Goal: Information Seeking & Learning: Learn about a topic

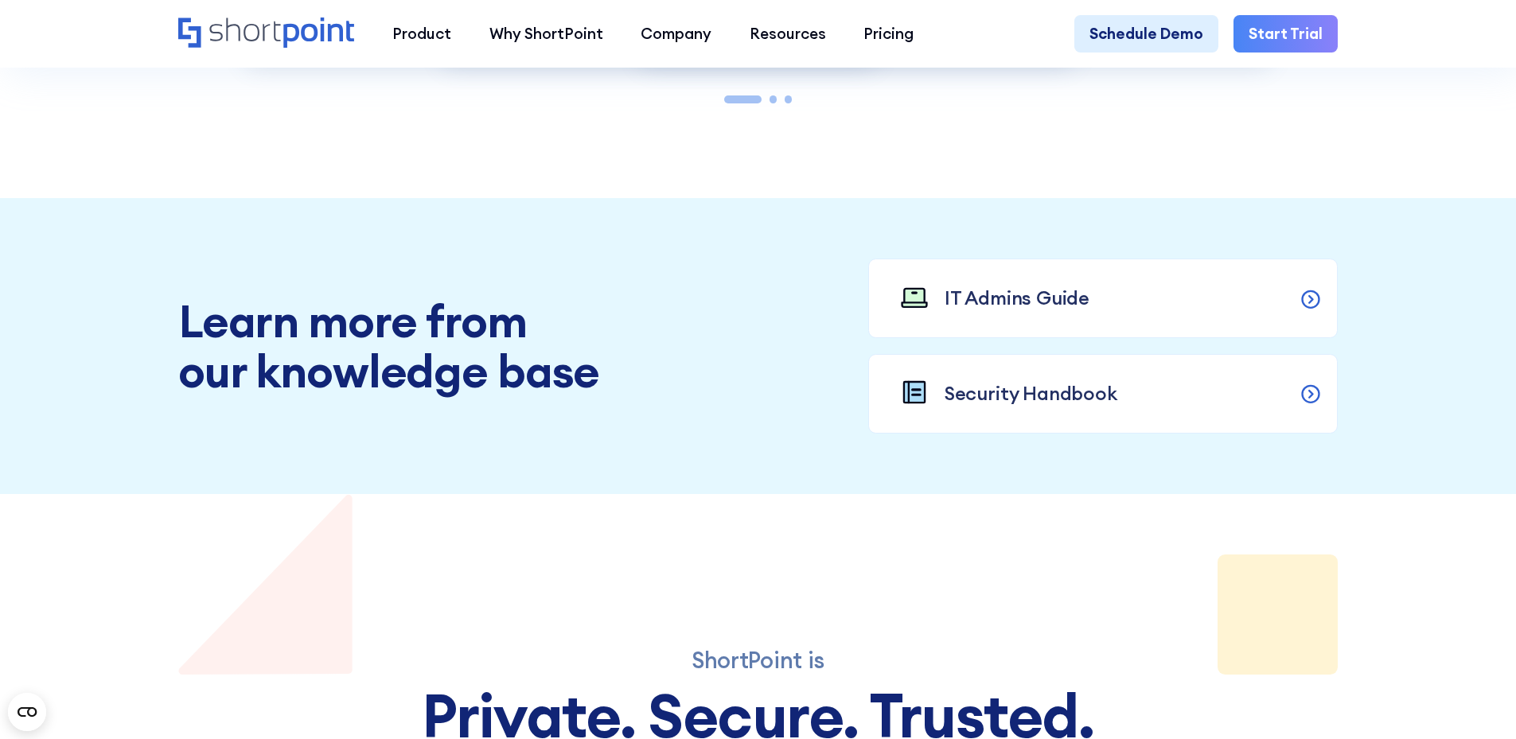
scroll to position [2229, 0]
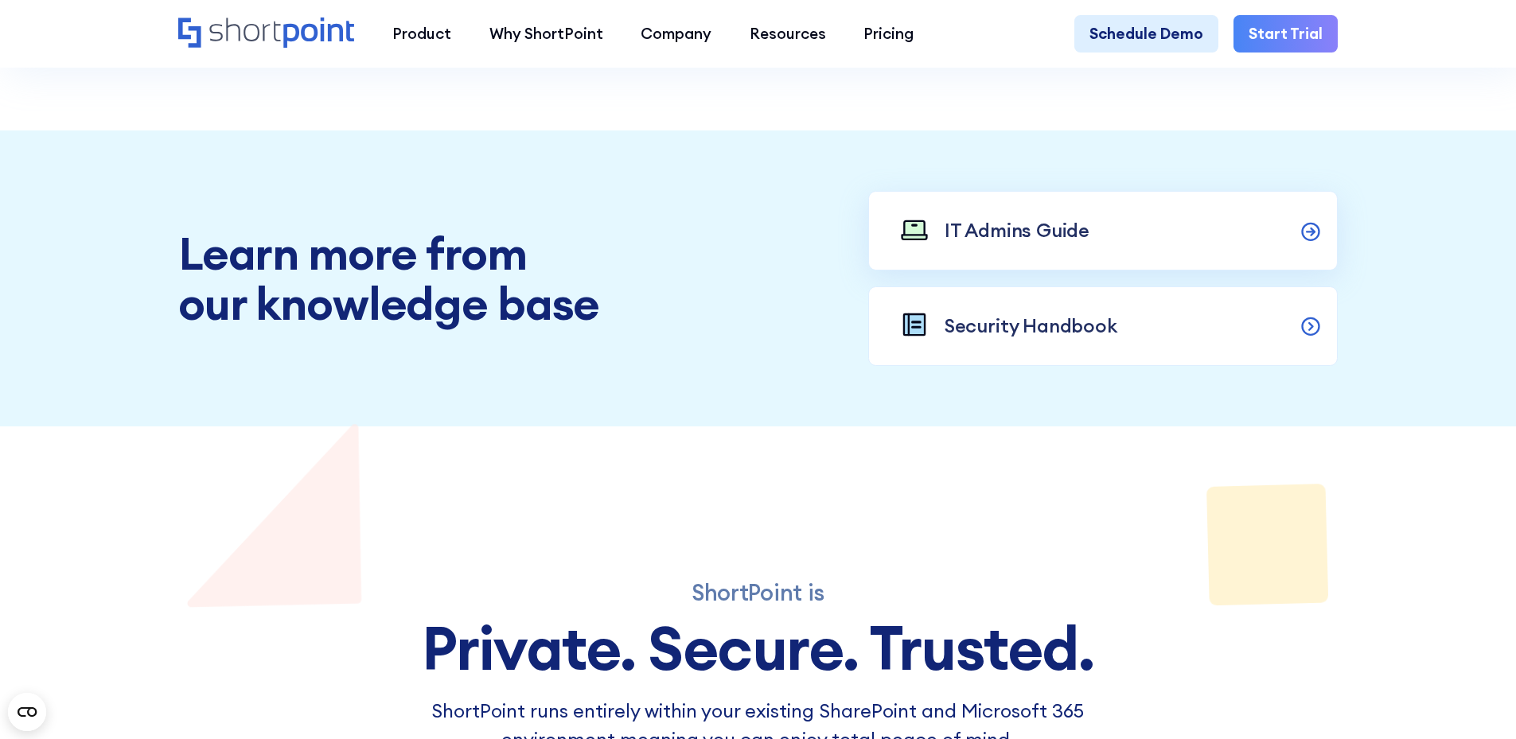
click at [1308, 242] on icon at bounding box center [1311, 230] width 23 height 23
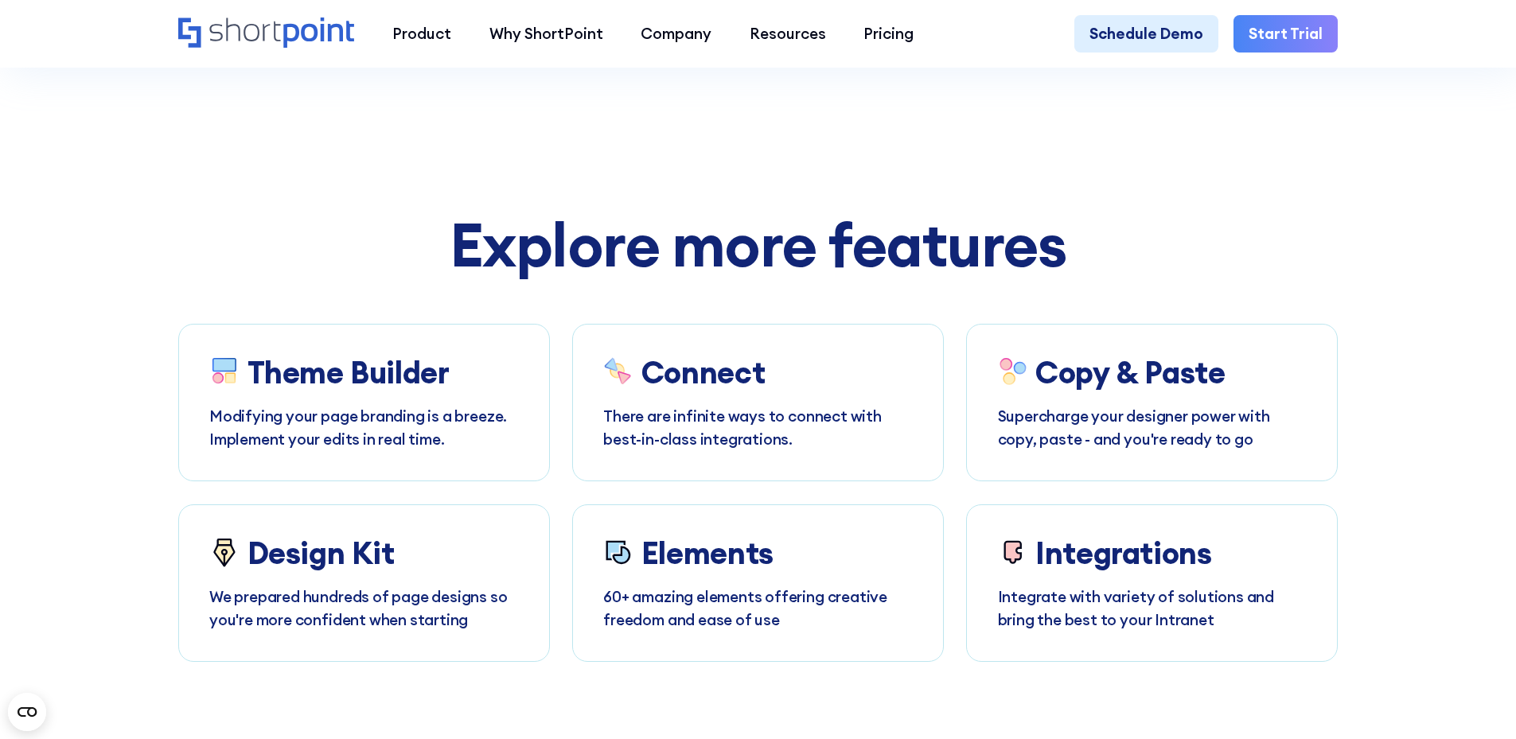
scroll to position [8835, 0]
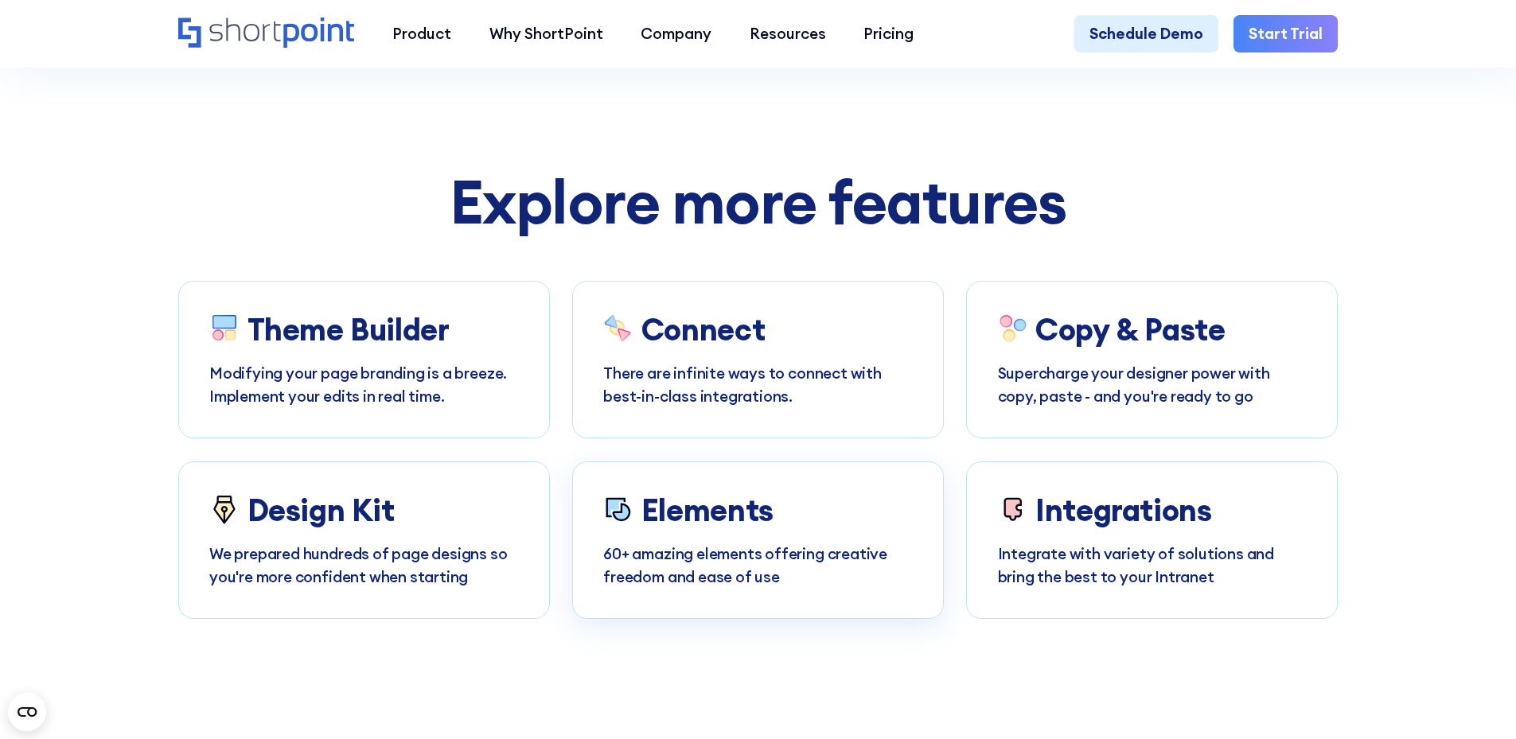
click at [658, 588] on p "60+ amazing elements offering creative freedom and ease of use" at bounding box center [758, 565] width 310 height 45
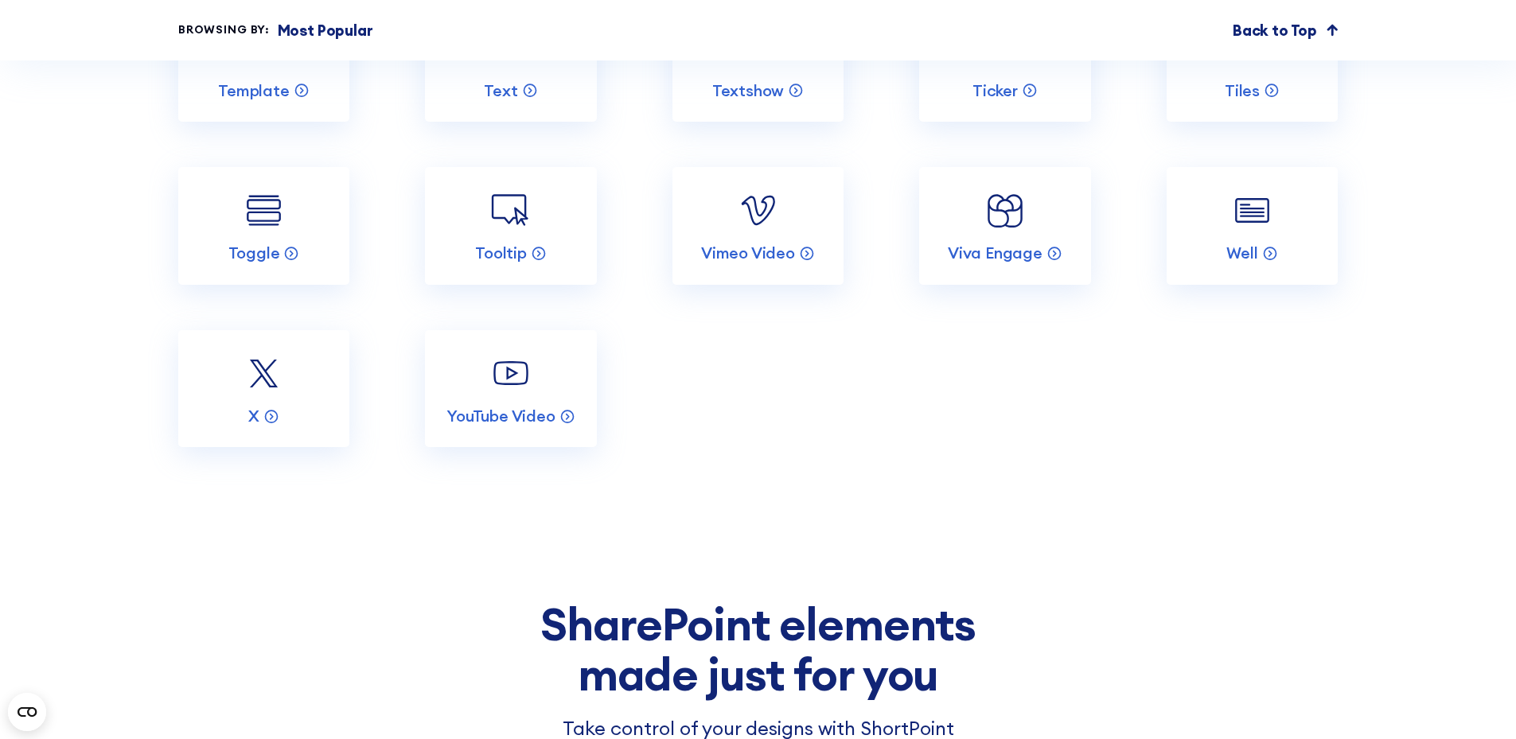
scroll to position [3502, 0]
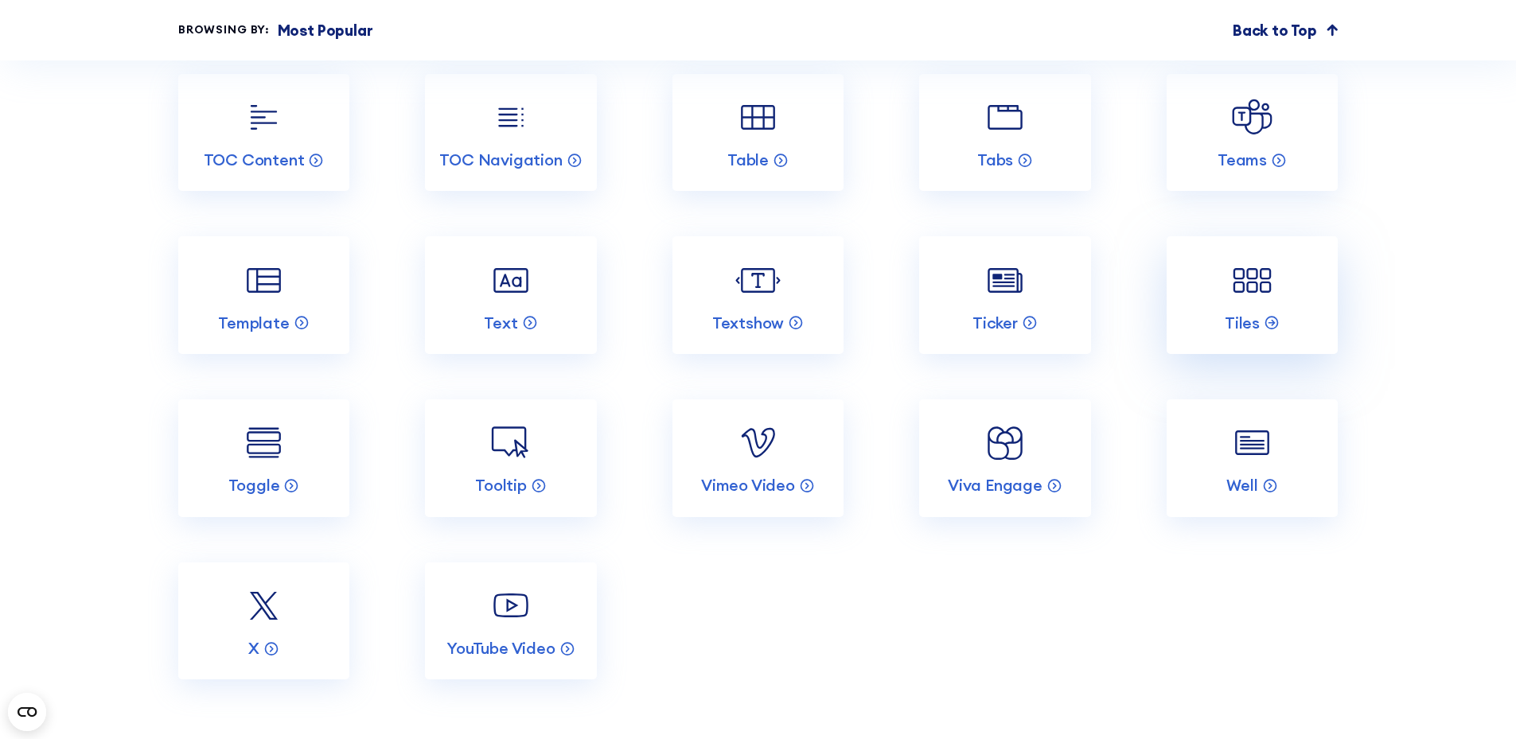
click at [1230, 320] on link "Tiles" at bounding box center [1252, 295] width 171 height 118
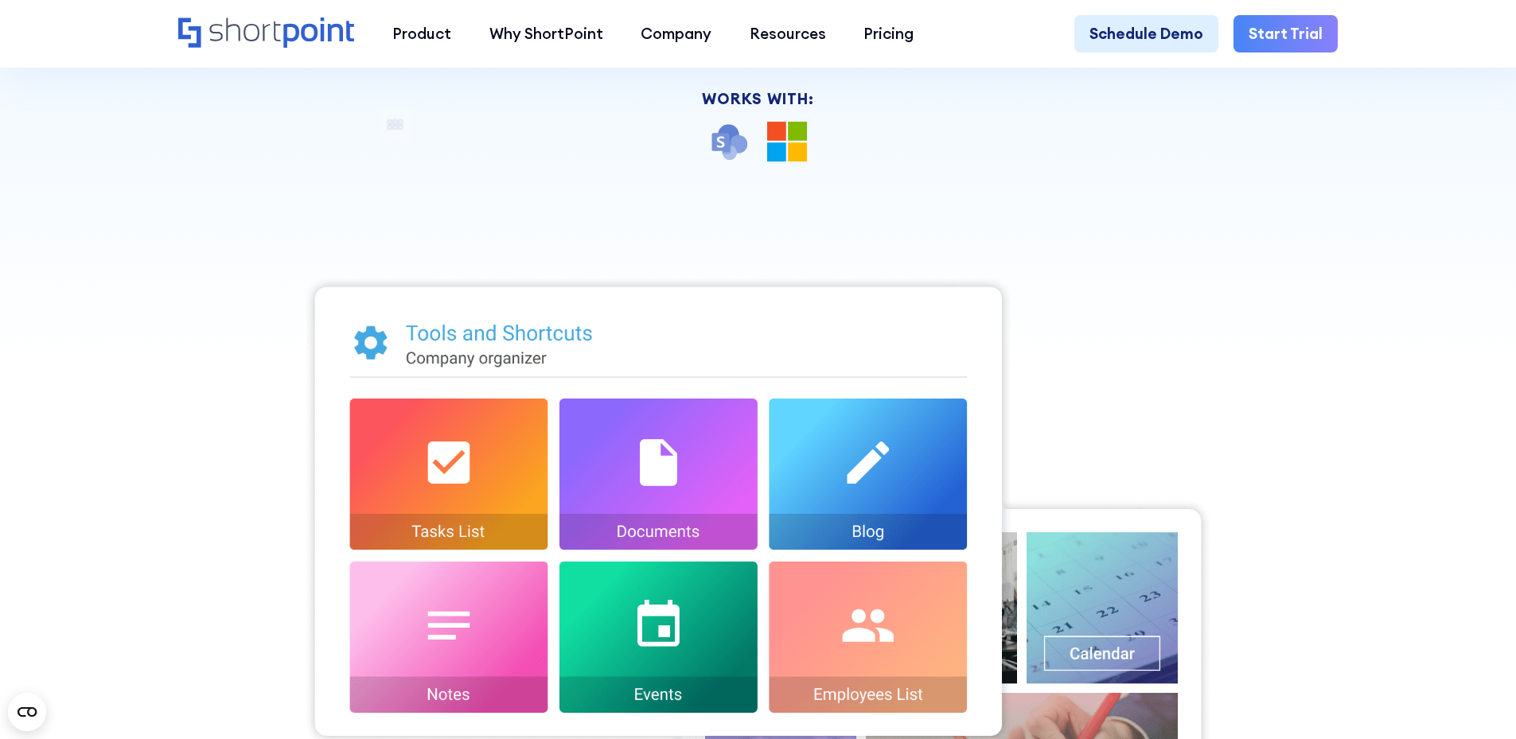
scroll to position [557, 0]
